Goal: Task Accomplishment & Management: Manage account settings

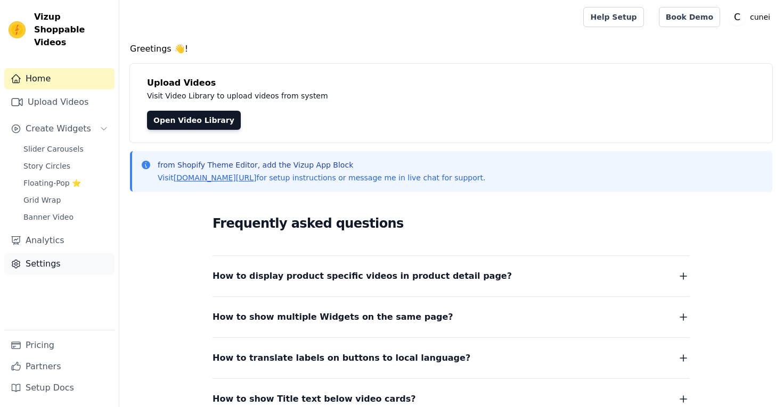
click at [46, 253] on link "Settings" at bounding box center [59, 263] width 110 height 21
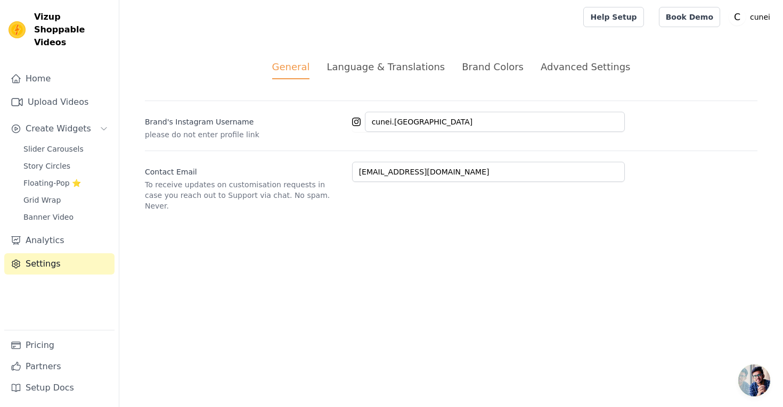
click at [590, 68] on div "Advanced Settings" at bounding box center [584, 67] width 89 height 14
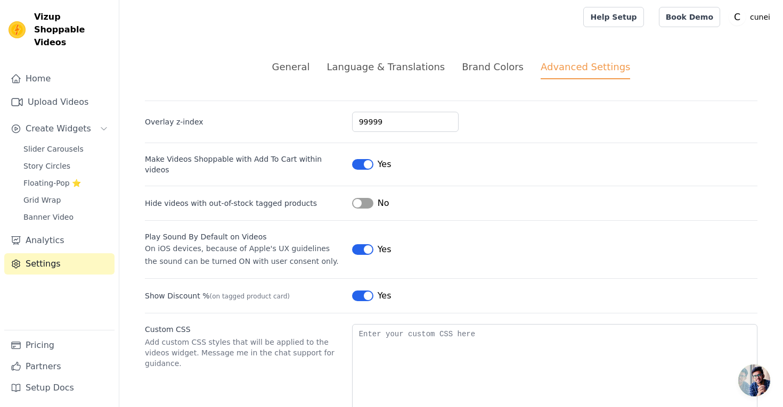
click at [480, 70] on div "Brand Colors" at bounding box center [493, 67] width 62 height 14
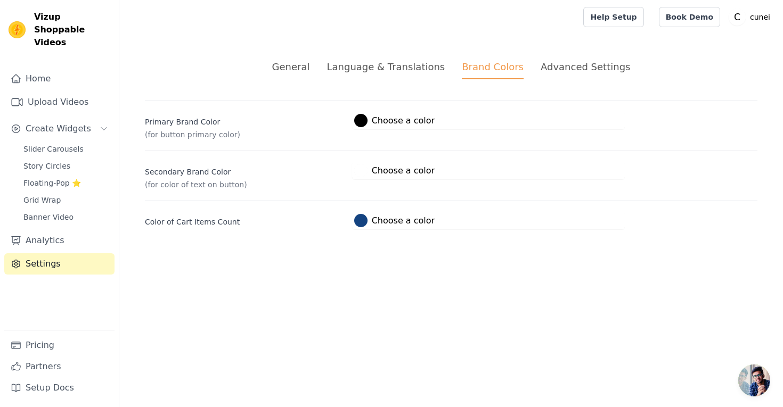
click at [408, 68] on div "Language & Translations" at bounding box center [385, 67] width 118 height 14
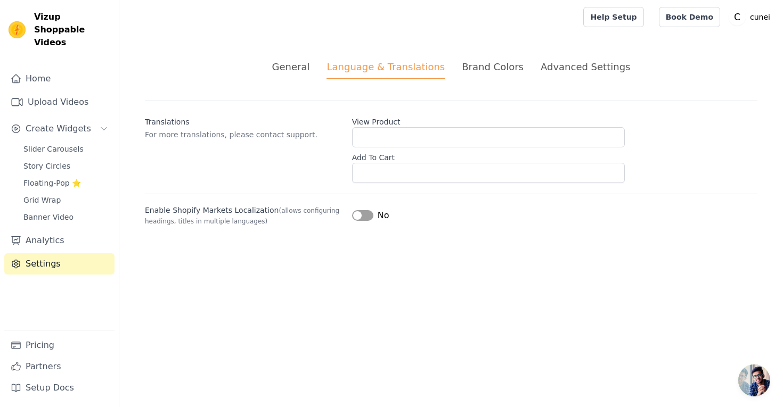
click at [310, 65] on div "General" at bounding box center [291, 67] width 38 height 14
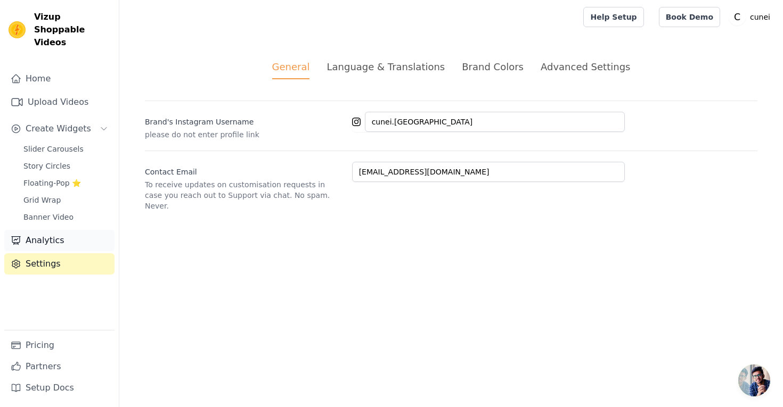
click at [63, 230] on link "Analytics" at bounding box center [59, 240] width 110 height 21
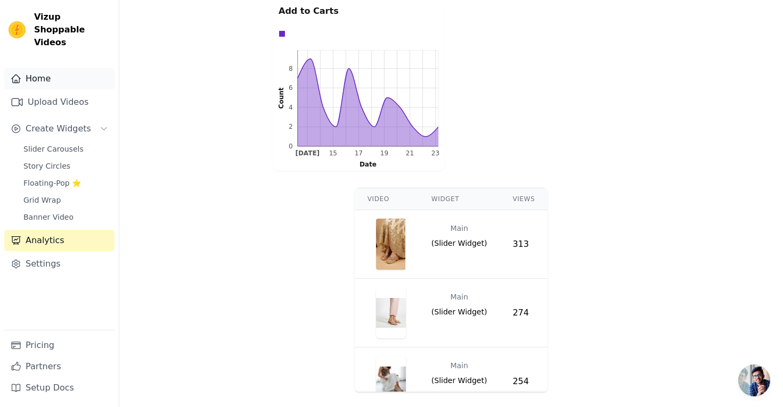
click at [45, 68] on link "Home" at bounding box center [59, 78] width 110 height 21
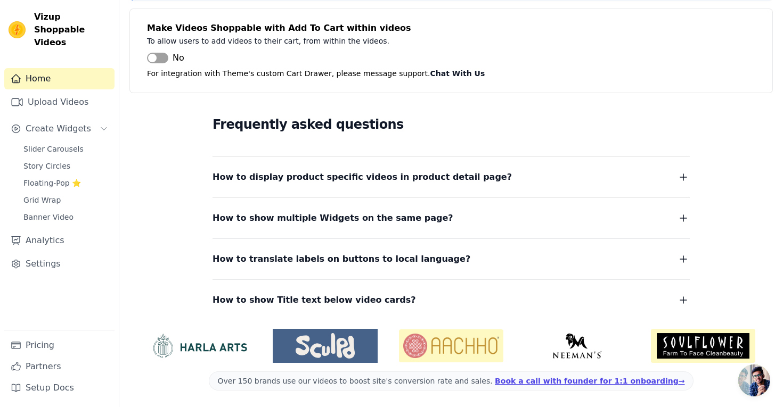
scroll to position [100, 0]
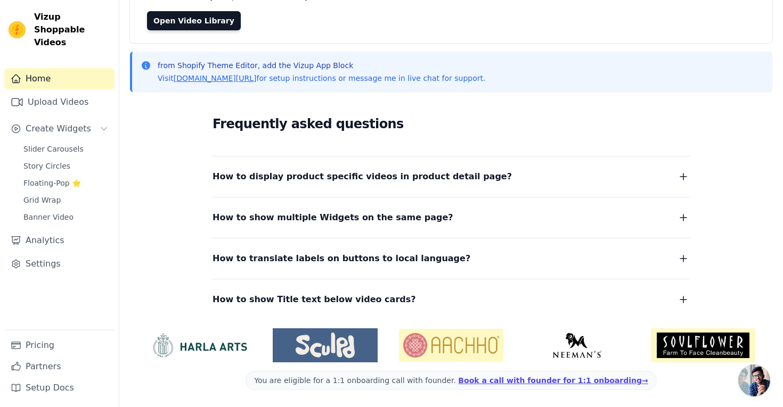
click at [160, 150] on div "Frequently asked questions How to display product specific videos in product de…" at bounding box center [451, 210] width 642 height 219
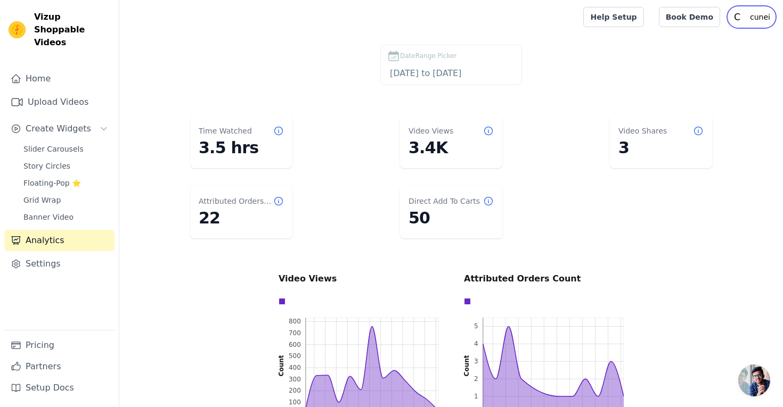
click at [754, 19] on p "cunei" at bounding box center [759, 16] width 29 height 19
click at [721, 41] on link "Settings" at bounding box center [723, 44] width 102 height 19
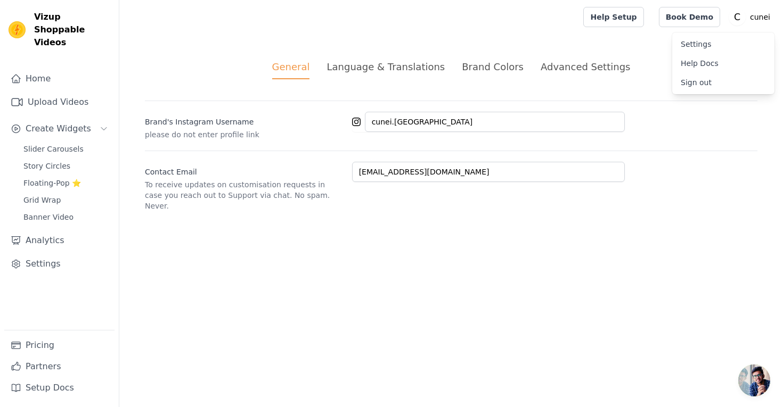
click at [378, 61] on div "Language & Translations" at bounding box center [385, 67] width 118 height 14
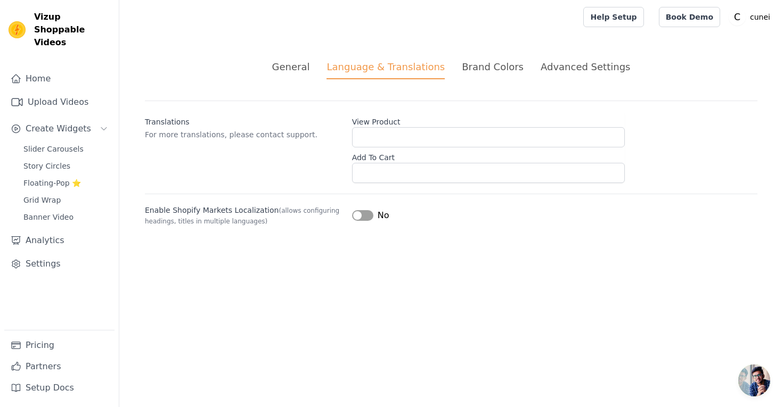
click at [493, 75] on li "Brand Colors" at bounding box center [493, 70] width 62 height 20
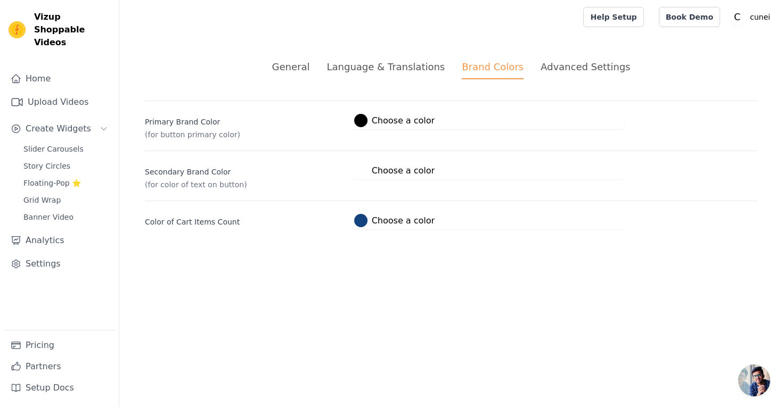
click at [572, 75] on li "Advanced Settings" at bounding box center [584, 70] width 89 height 20
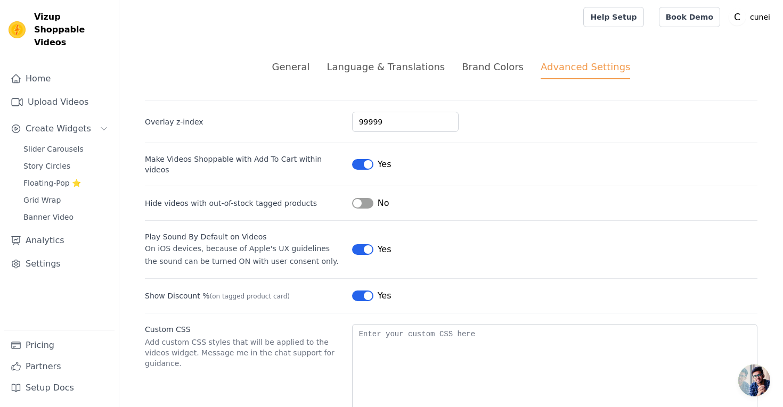
click at [370, 60] on div "Language & Translations" at bounding box center [385, 67] width 118 height 14
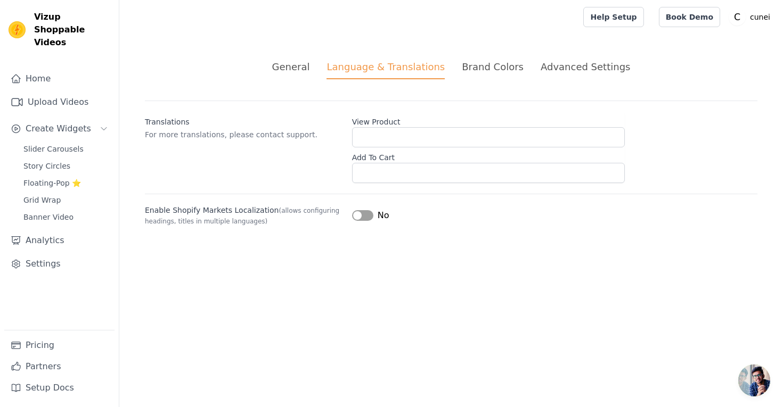
click at [508, 68] on div "Brand Colors" at bounding box center [493, 67] width 62 height 14
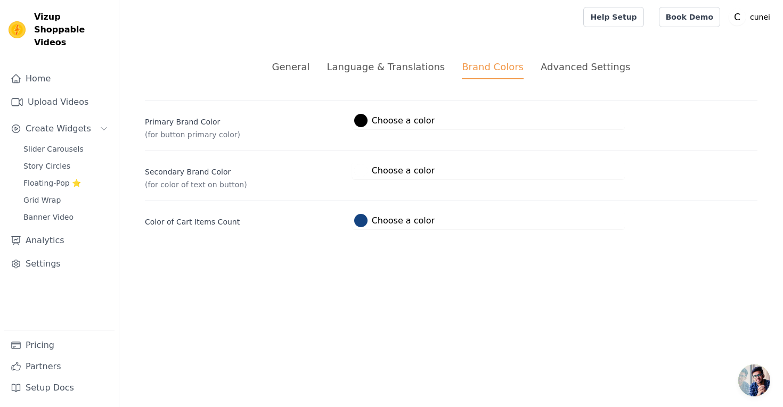
click at [574, 72] on div "Advanced Settings" at bounding box center [584, 67] width 89 height 14
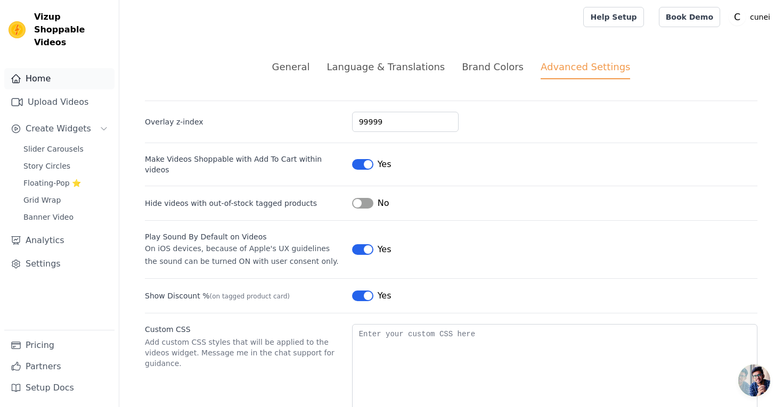
click at [42, 68] on link "Home" at bounding box center [59, 78] width 110 height 21
